Goal: Task Accomplishment & Management: Use online tool/utility

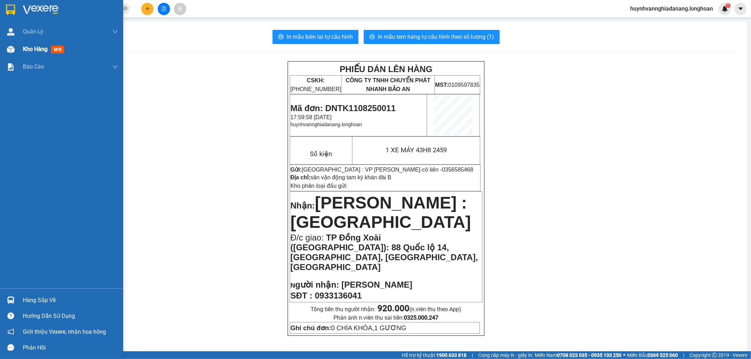
click at [23, 52] on span "Kho hàng" at bounding box center [35, 49] width 25 height 7
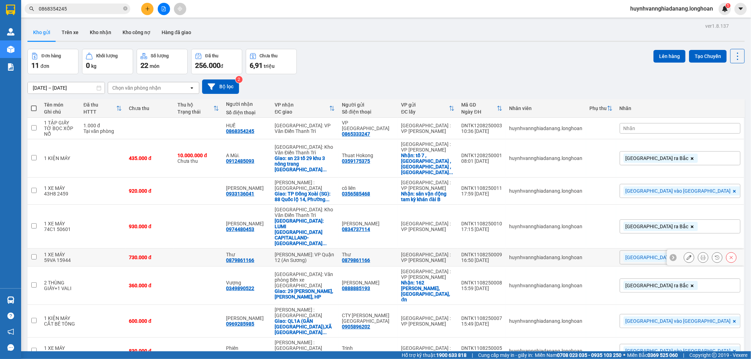
click at [698, 252] on button at bounding box center [703, 258] width 10 height 12
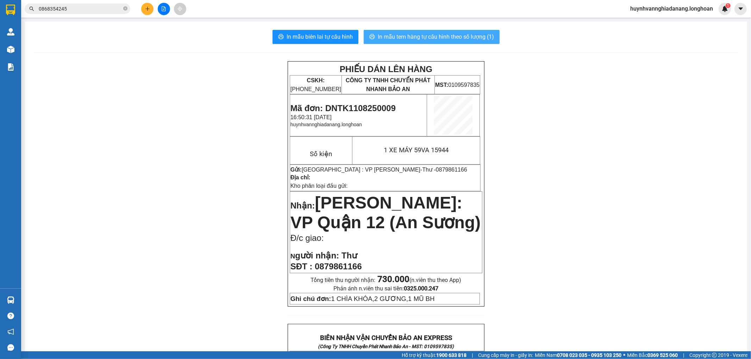
click at [420, 43] on button "In mẫu tem hàng tự cấu hình theo số lượng (1)" at bounding box center [431, 37] width 136 height 14
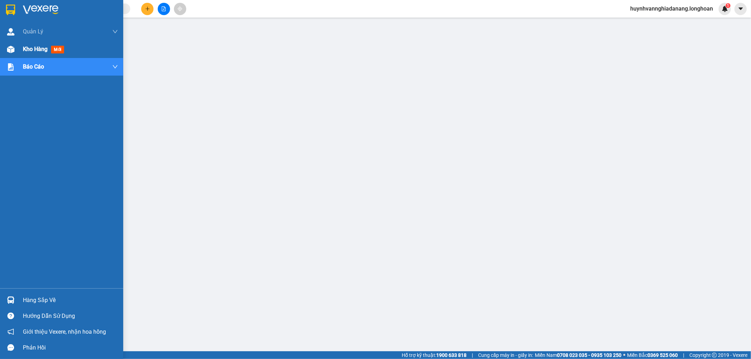
click at [39, 48] on span "Kho hàng" at bounding box center [35, 49] width 25 height 7
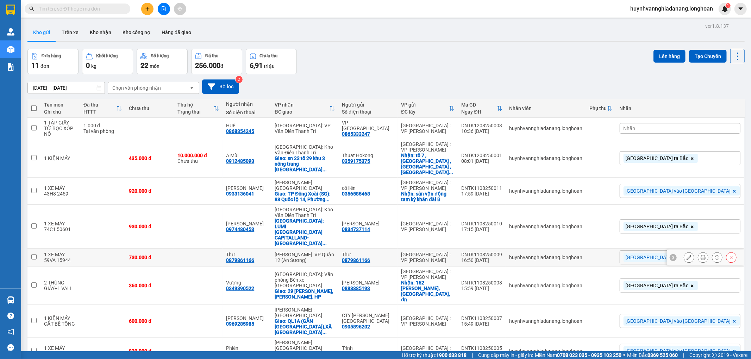
click at [700, 255] on icon at bounding box center [702, 257] width 5 height 5
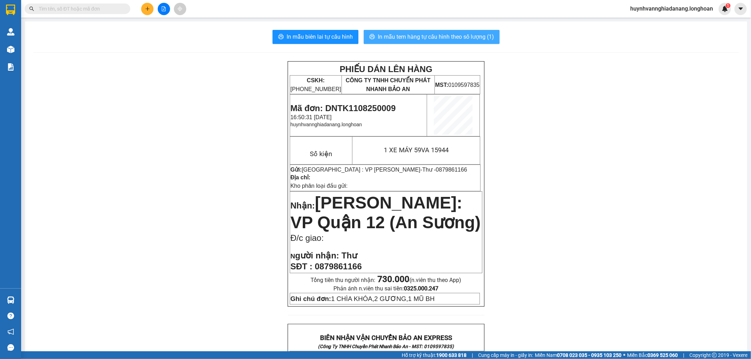
click at [449, 38] on span "In mẫu tem hàng tự cấu hình theo số lượng (1)" at bounding box center [436, 36] width 116 height 9
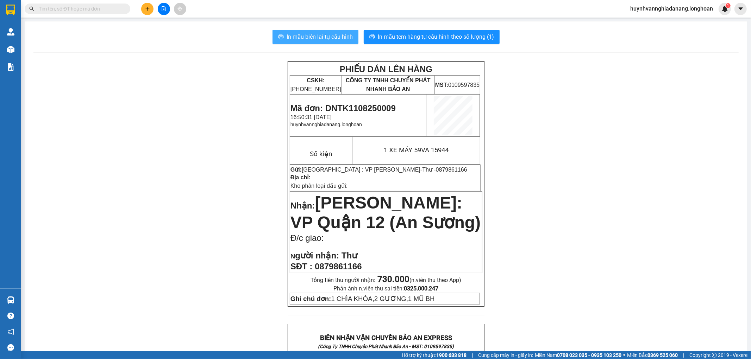
click at [310, 36] on span "In mẫu biên lai tự cấu hình" at bounding box center [319, 36] width 66 height 9
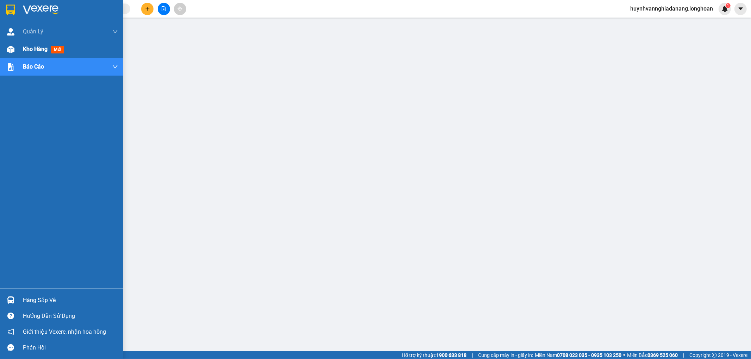
click at [18, 51] on div "Kho hàng mới" at bounding box center [61, 49] width 123 height 18
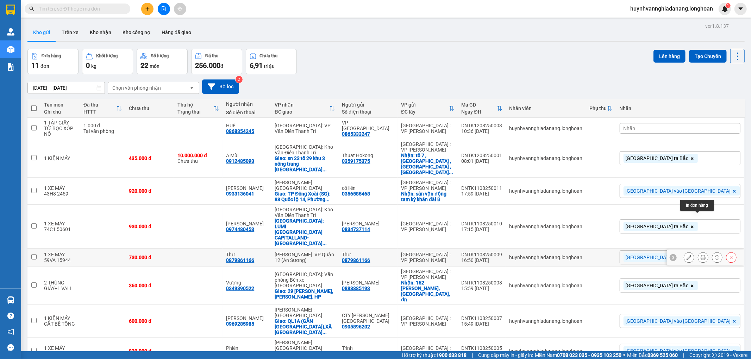
click at [700, 255] on icon at bounding box center [702, 257] width 5 height 5
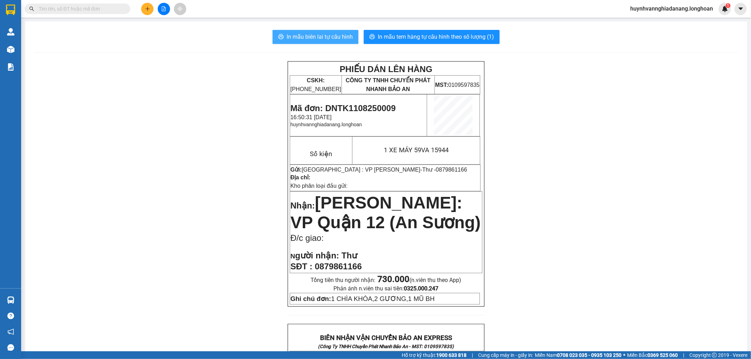
click at [322, 38] on span "In mẫu biên lai tự cấu hình" at bounding box center [319, 36] width 66 height 9
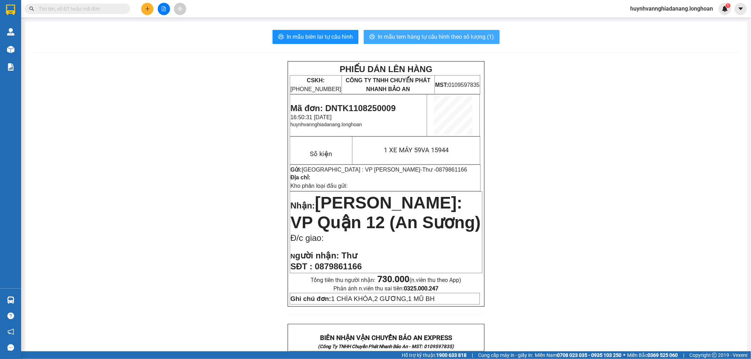
click at [442, 40] on span "In mẫu tem hàng tự cấu hình theo số lượng (1)" at bounding box center [436, 36] width 116 height 9
click at [407, 40] on span "In mẫu tem hàng tự cấu hình theo số lượng (1)" at bounding box center [436, 36] width 116 height 9
